Goal: Task Accomplishment & Management: Manage account settings

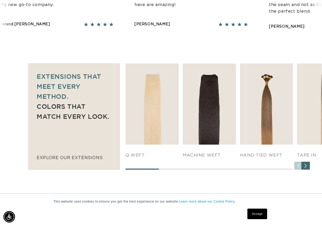
scroll to position [315, 0]
click at [304, 162] on div "Next slide" at bounding box center [306, 166] width 8 height 8
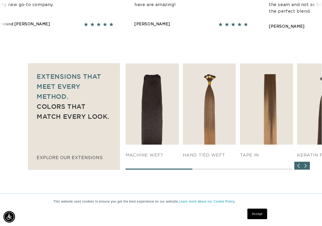
scroll to position [0, 569]
click at [304, 162] on div "Next slide" at bounding box center [306, 166] width 8 height 8
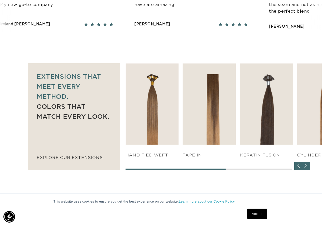
scroll to position [0, 0]
click at [306, 162] on div "Next slide" at bounding box center [306, 166] width 8 height 8
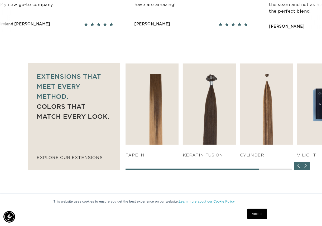
click at [306, 162] on div "Next slide" at bounding box center [306, 166] width 8 height 8
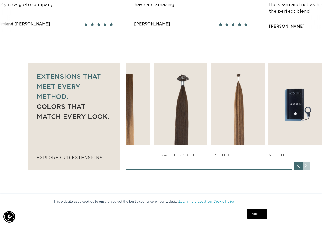
scroll to position [0, 285]
click at [306, 156] on div "SHOP NOW q weft SHOP NOW Machine Weft SHOP NOW" at bounding box center [224, 117] width 196 height 106
click at [299, 162] on div "Previous slide" at bounding box center [298, 166] width 8 height 8
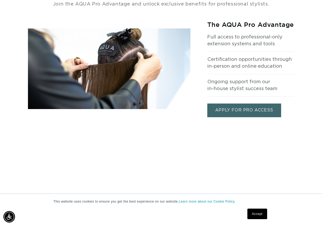
scroll to position [0, 0]
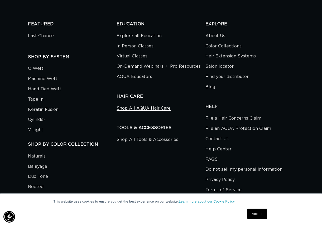
click at [153, 105] on link "Shop All AQUA Hair Care" at bounding box center [144, 109] width 54 height 9
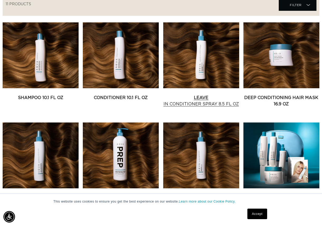
scroll to position [0, 285]
click at [199, 95] on link "Leave In Conditioner Spray 8.5 fl oz" at bounding box center [201, 101] width 76 height 13
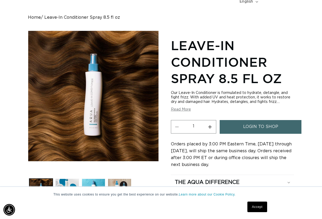
scroll to position [48, 0]
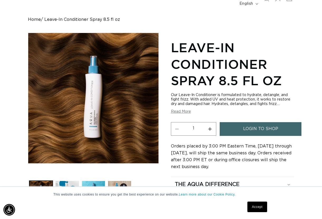
click at [251, 122] on span "login to shop" at bounding box center [260, 128] width 35 height 13
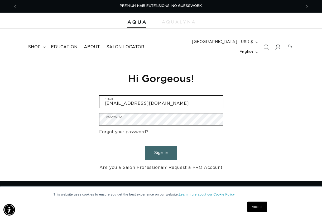
type input "skurts@comcast.net"
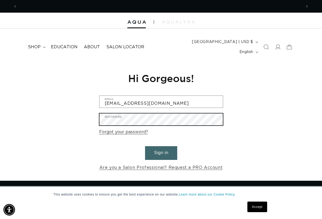
scroll to position [0, 569]
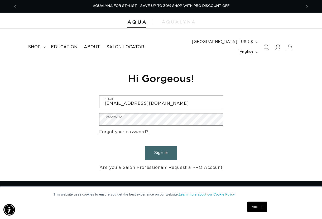
click at [151, 146] on button "Sign in" at bounding box center [161, 152] width 32 height 13
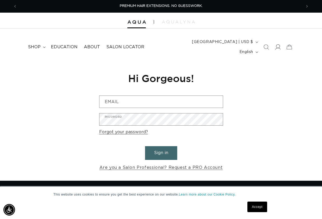
click at [277, 44] on icon at bounding box center [278, 47] width 6 height 6
click at [277, 44] on icon at bounding box center [277, 46] width 5 height 5
click at [277, 44] on icon at bounding box center [278, 47] width 6 height 6
click at [277, 44] on icon at bounding box center [277, 46] width 5 height 5
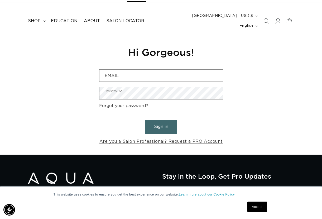
scroll to position [0, 569]
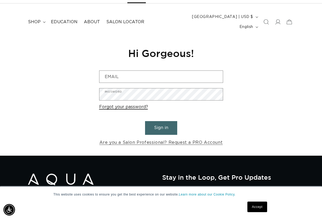
click at [128, 103] on link "Forgot your password?" at bounding box center [123, 107] width 49 height 8
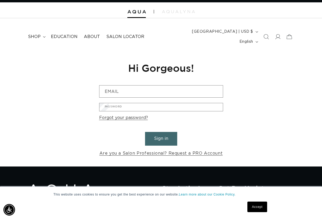
click at [0, 0] on input "Email" at bounding box center [0, 0] width 0 height 0
type input "skurts@comast.net"
click at [0, 0] on button "Submit" at bounding box center [0, 0] width 0 height 0
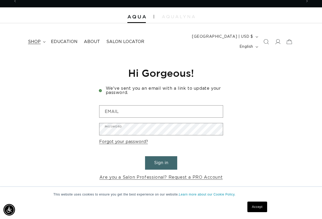
scroll to position [0, 285]
click at [37, 40] on span "shop" at bounding box center [34, 42] width 13 height 6
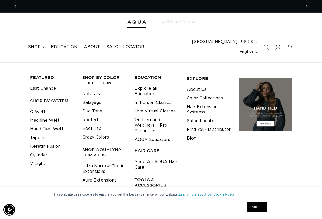
scroll to position [0, 569]
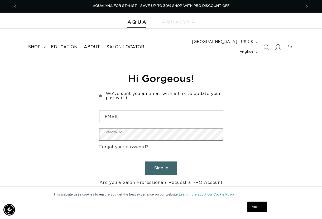
click at [276, 44] on icon at bounding box center [278, 47] width 6 height 6
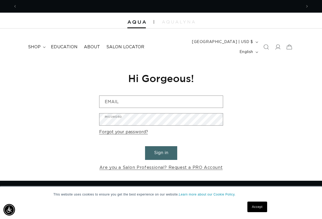
scroll to position [0, 569]
